Goal: Task Accomplishment & Management: Manage account settings

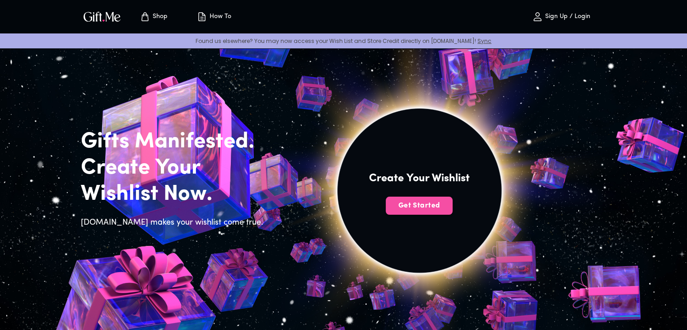
click at [430, 209] on span "Get Started" at bounding box center [419, 206] width 67 height 10
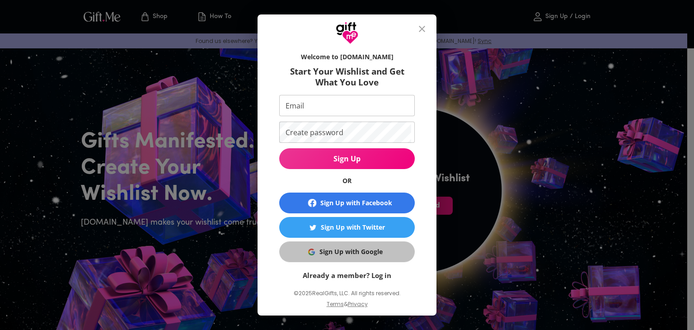
click at [365, 252] on div "Sign Up with Google" at bounding box center [350, 252] width 63 height 10
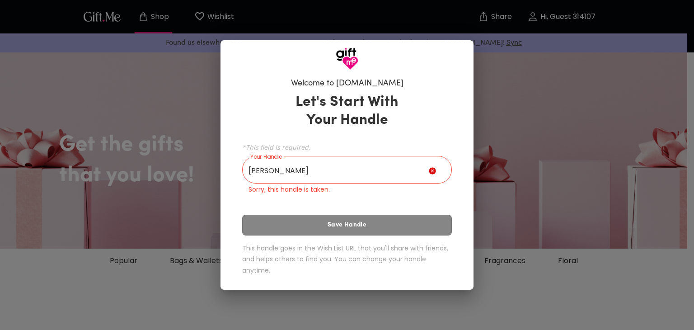
click at [359, 219] on div "Let's Start With Your Handle *This field is required. Your Handle dhruv Your Ha…" at bounding box center [347, 186] width 210 height 194
click at [352, 174] on input "dhruv" at bounding box center [335, 170] width 187 height 25
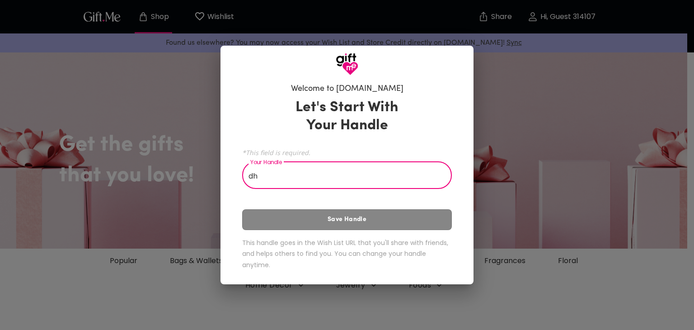
type input "d"
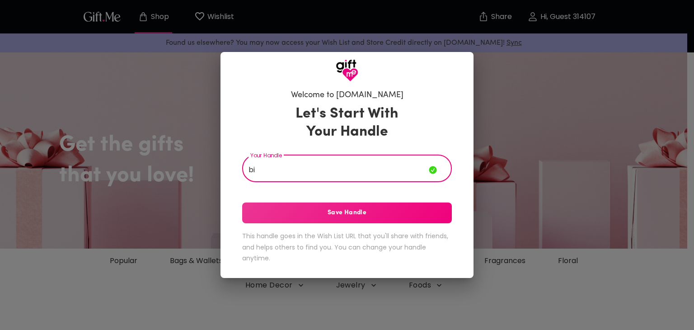
type input "b"
type input "biney"
click at [335, 218] on button "Save Handle" at bounding box center [347, 212] width 210 height 21
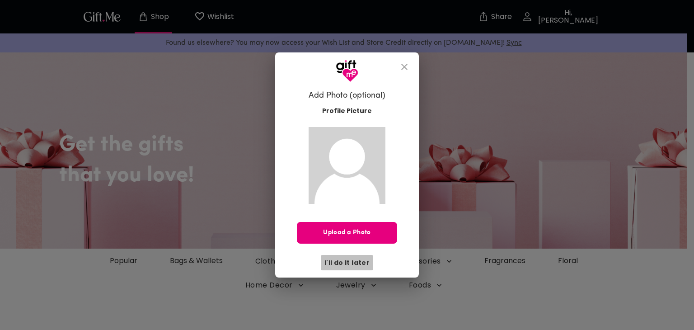
click at [357, 259] on span "I'll do it later" at bounding box center [346, 263] width 45 height 10
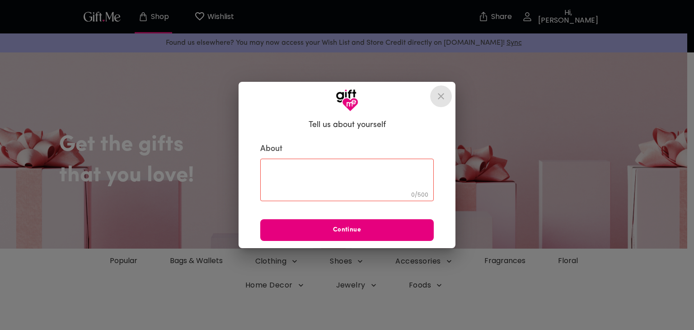
click at [441, 99] on icon "close" at bounding box center [441, 96] width 11 height 11
